Goal: Task Accomplishment & Management: Use online tool/utility

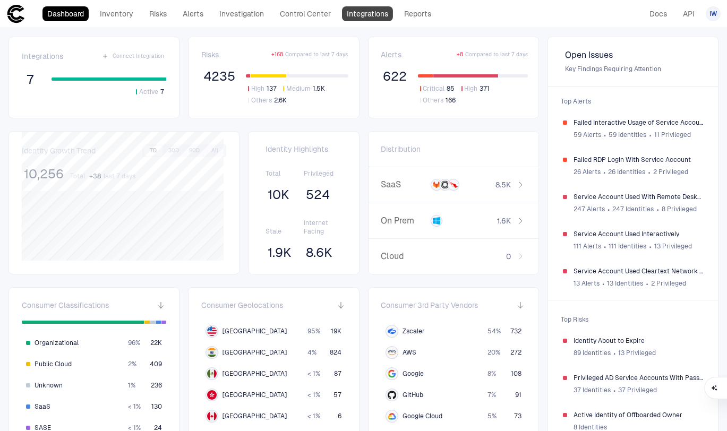
click at [373, 15] on link "Integrations" at bounding box center [367, 13] width 51 height 15
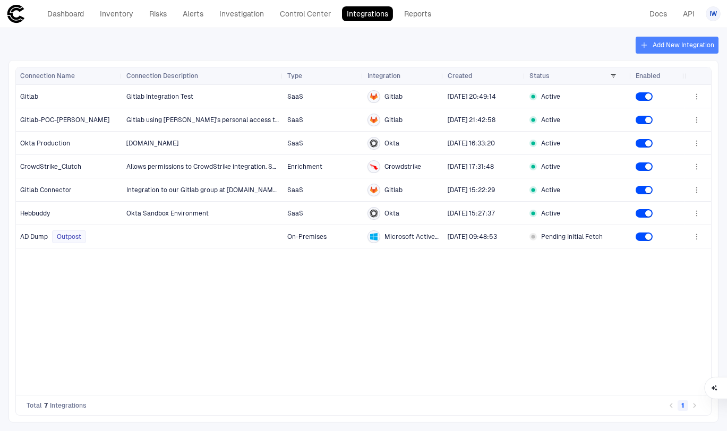
click at [670, 50] on button "Add New Integration" at bounding box center [676, 45] width 83 height 17
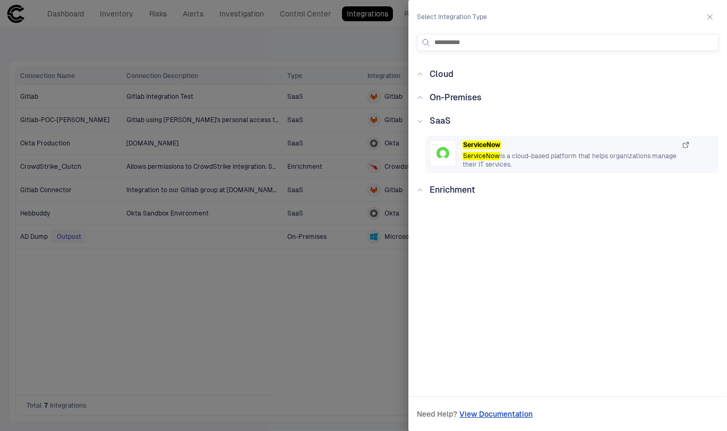
click at [688, 146] on icon "button" at bounding box center [685, 145] width 8 height 8
drag, startPoint x: 498, startPoint y: 39, endPoint x: 418, endPoint y: 40, distance: 80.7
click at [418, 40] on div "**********" at bounding box center [567, 42] width 301 height 17
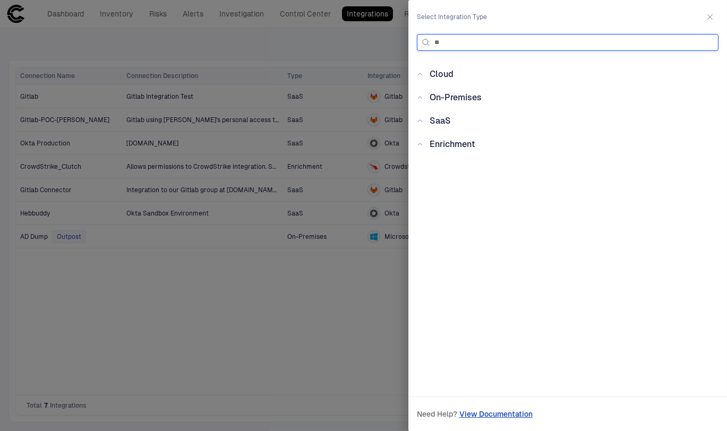
type input "*"
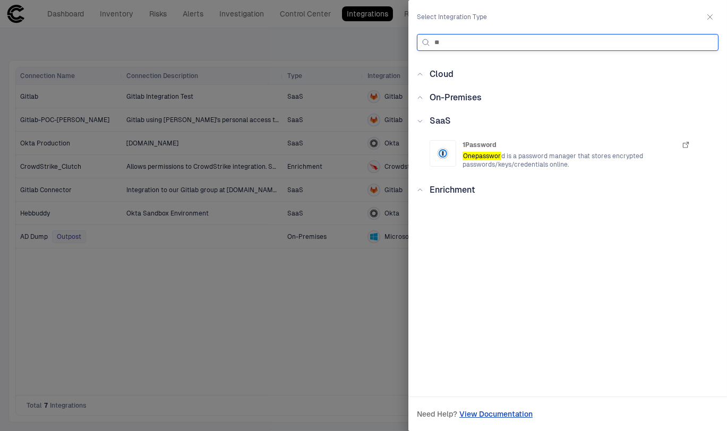
type input "*"
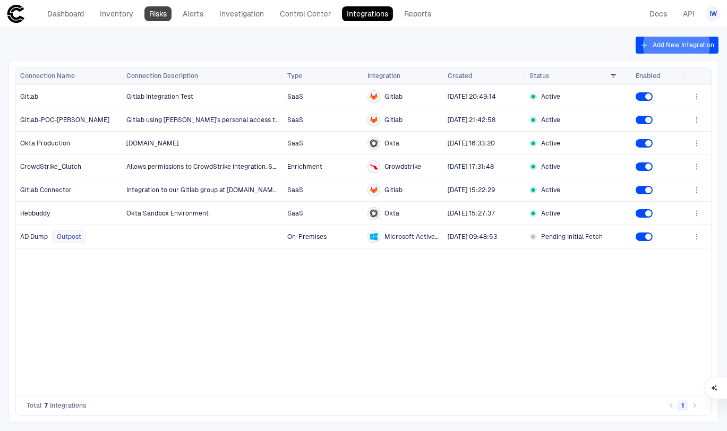
click at [169, 14] on link "Risks" at bounding box center [157, 13] width 27 height 15
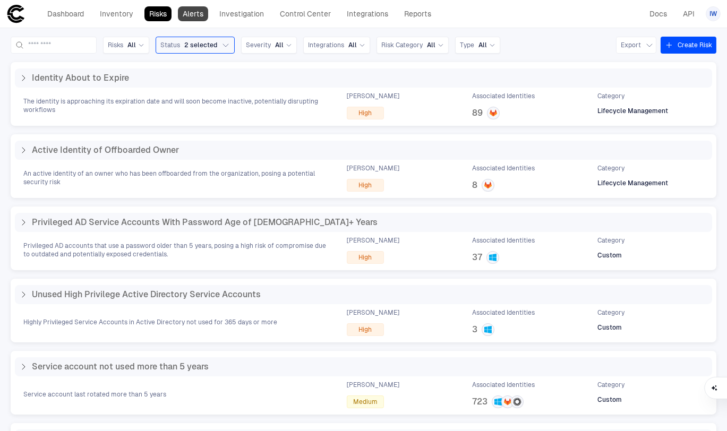
click at [178, 14] on link "Alerts" at bounding box center [193, 13] width 30 height 15
